Goal: Task Accomplishment & Management: Manage account settings

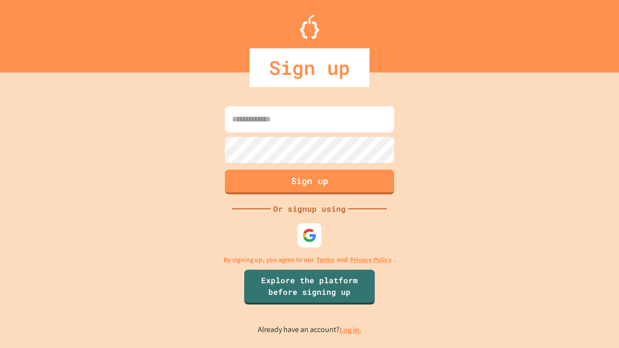
click at [351, 330] on link "Log in." at bounding box center [351, 330] width 22 height 10
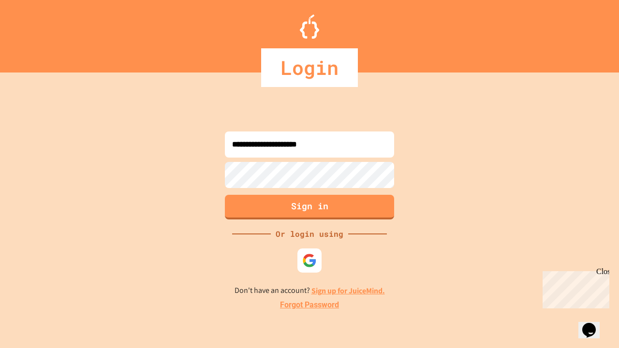
type input "**********"
